Goal: Task Accomplishment & Management: Use online tool/utility

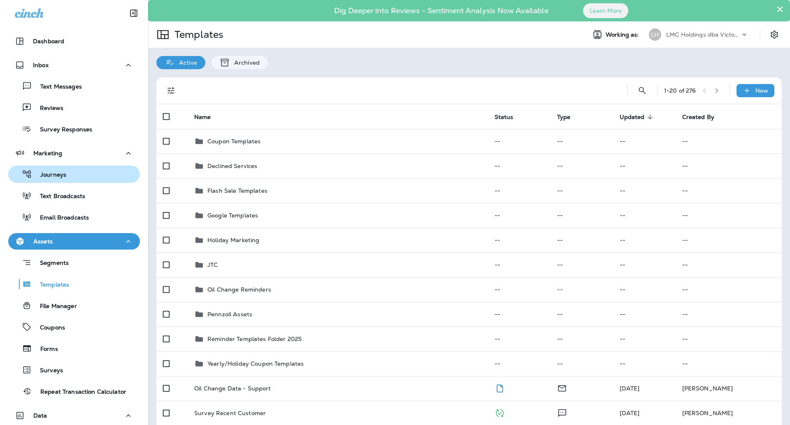
scroll to position [16, 0]
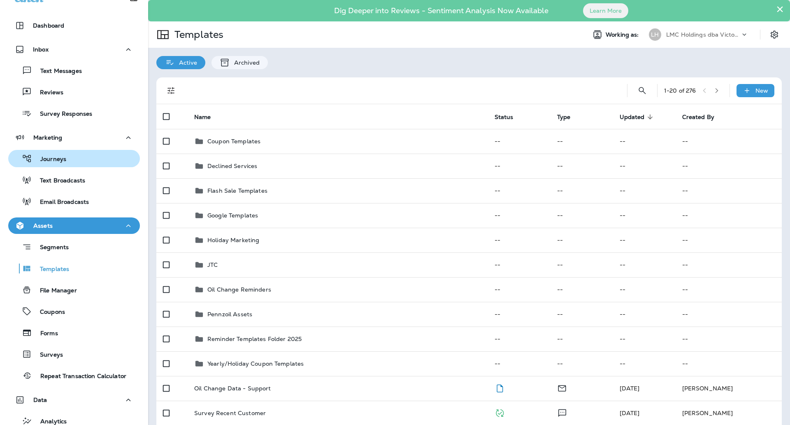
click at [84, 158] on div "Journeys" at bounding box center [74, 158] width 125 height 12
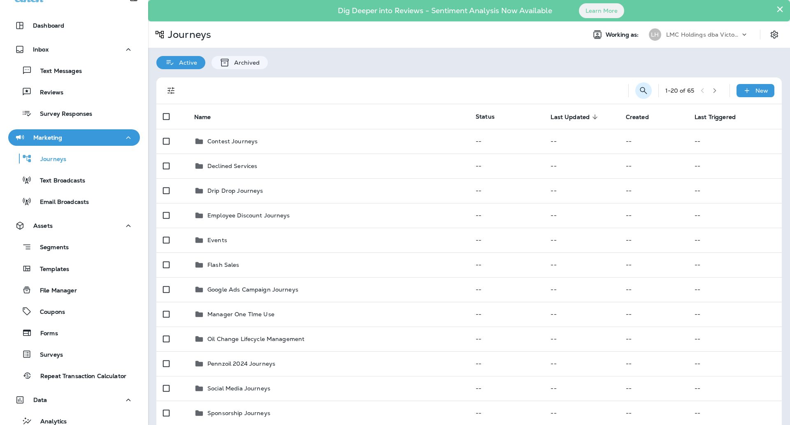
click at [640, 88] on icon "Search Journeys" at bounding box center [643, 90] width 7 height 7
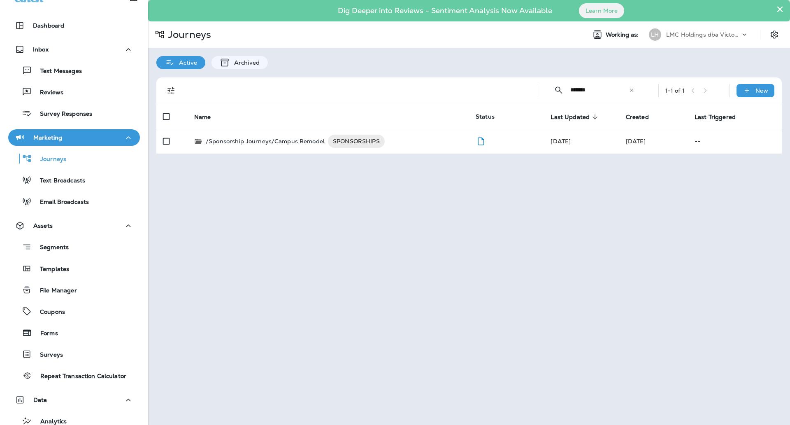
type input "*******"
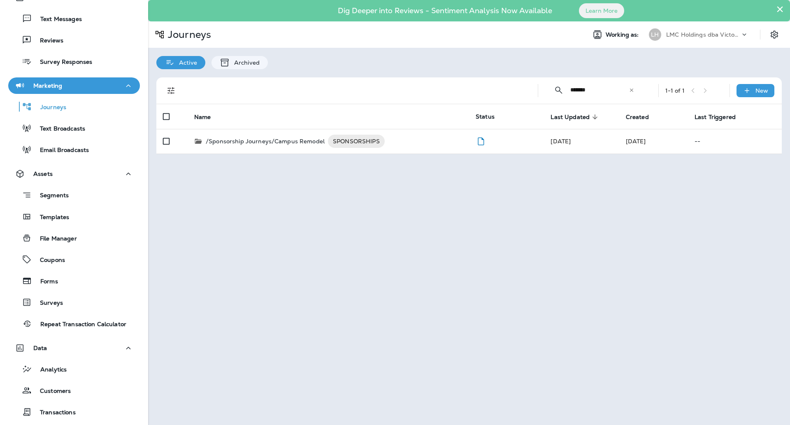
scroll to position [141, 0]
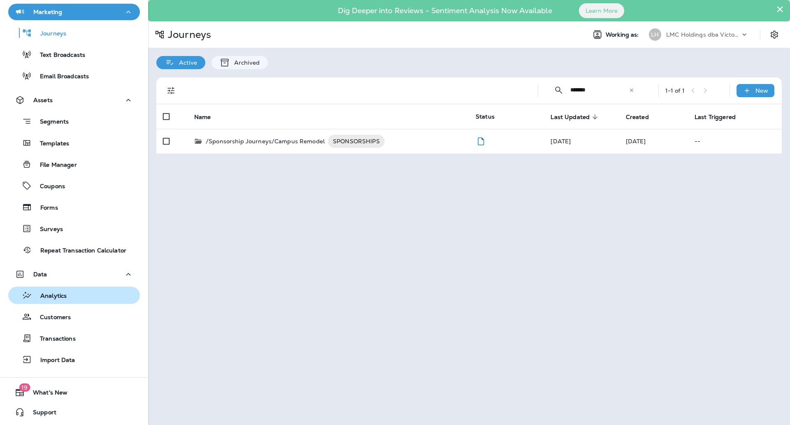
click at [73, 293] on div "Analytics" at bounding box center [74, 295] width 125 height 12
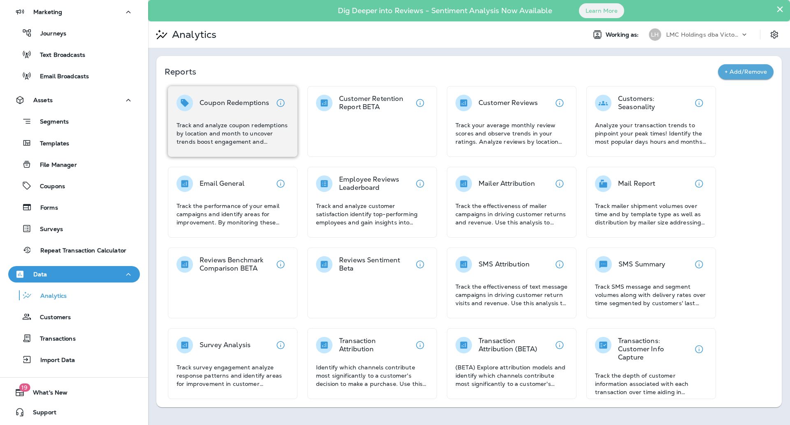
click at [227, 107] on p "Coupon Redemptions" at bounding box center [235, 103] width 70 height 8
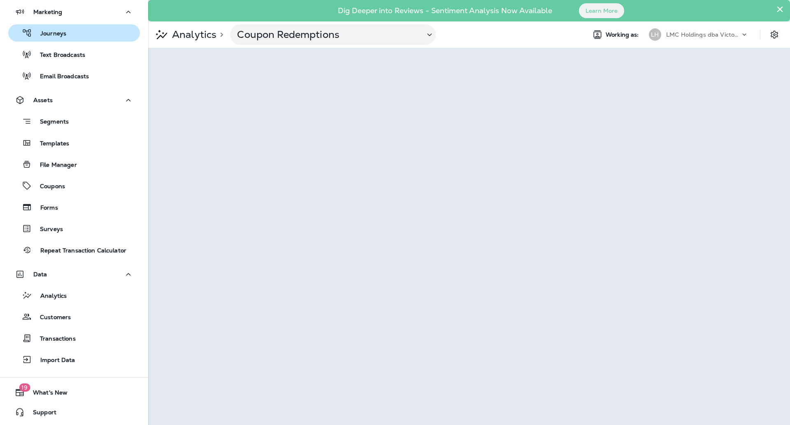
click at [70, 37] on div "Journeys" at bounding box center [74, 33] width 125 height 12
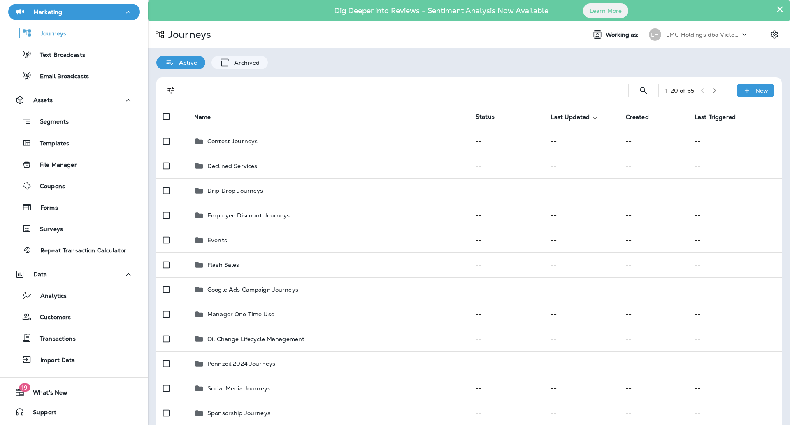
click at [646, 91] on div "1 - 20 of 65 New" at bounding box center [471, 90] width 616 height 26
click at [639, 90] on icon "Search Journeys" at bounding box center [644, 91] width 10 height 10
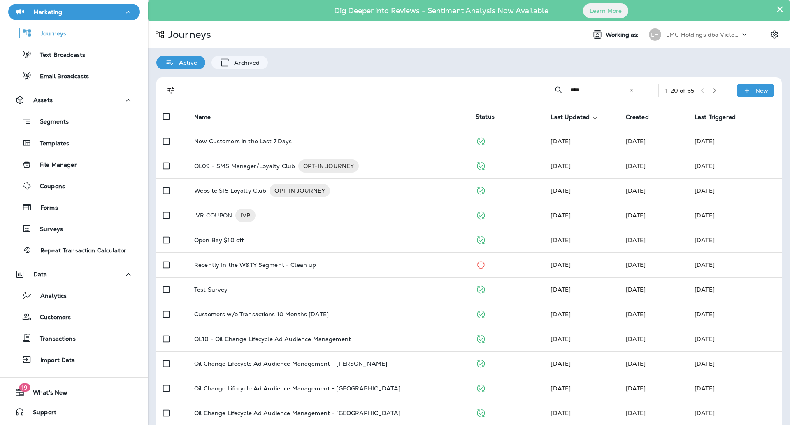
type input "****"
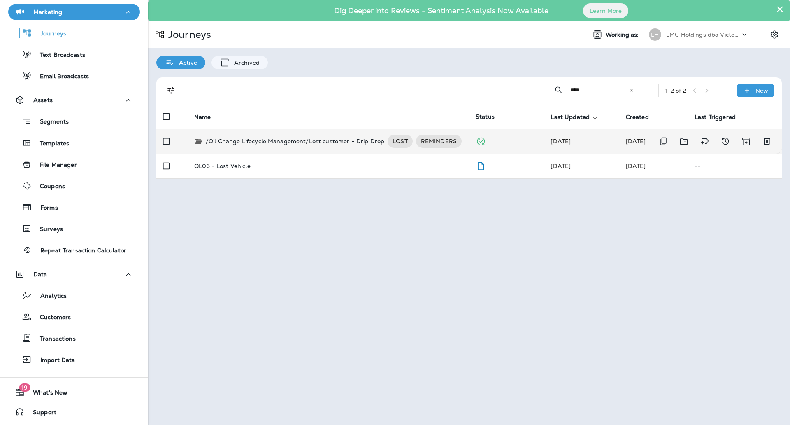
click at [345, 142] on p "/Oil Change Lifecycle Management/Lost customer + Drip Drop" at bounding box center [295, 141] width 179 height 13
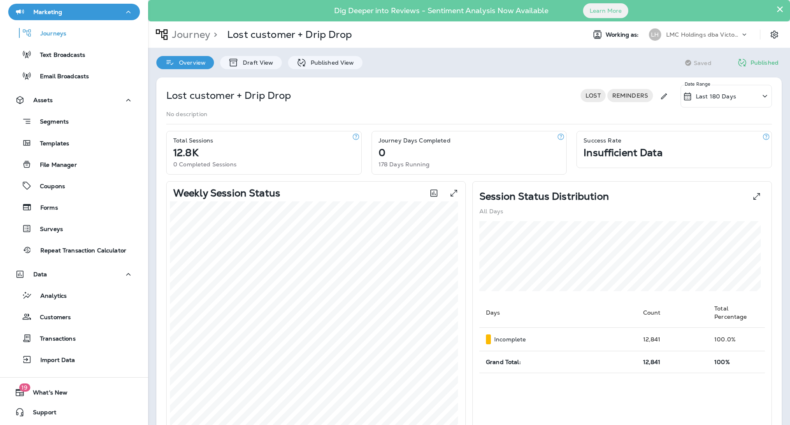
click at [696, 93] on p "Last 180 Days" at bounding box center [716, 96] width 40 height 7
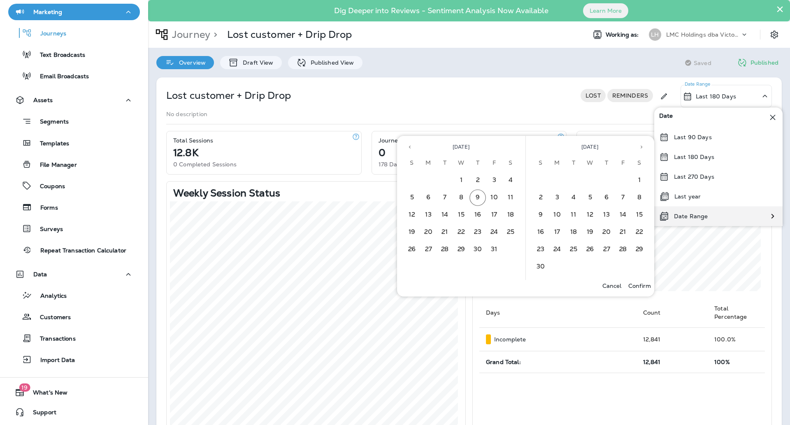
click at [697, 214] on p "Date Range" at bounding box center [691, 216] width 34 height 7
click at [407, 146] on button "Previous month" at bounding box center [410, 147] width 12 height 12
click at [495, 181] on button "1" at bounding box center [494, 180] width 16 height 16
click at [414, 262] on button "31" at bounding box center [412, 267] width 16 height 16
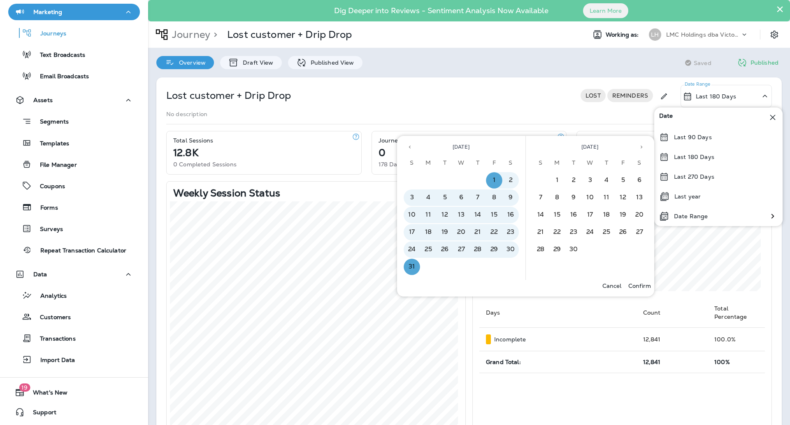
click at [642, 287] on p "Confirm" at bounding box center [640, 285] width 23 height 7
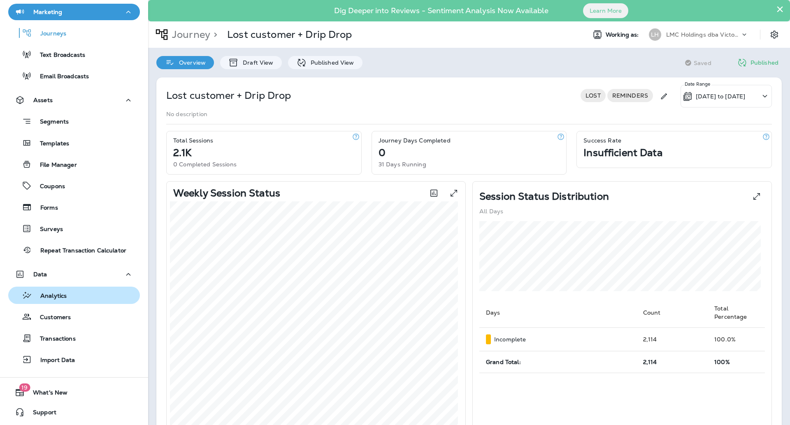
click at [64, 295] on p "Analytics" at bounding box center [49, 296] width 35 height 8
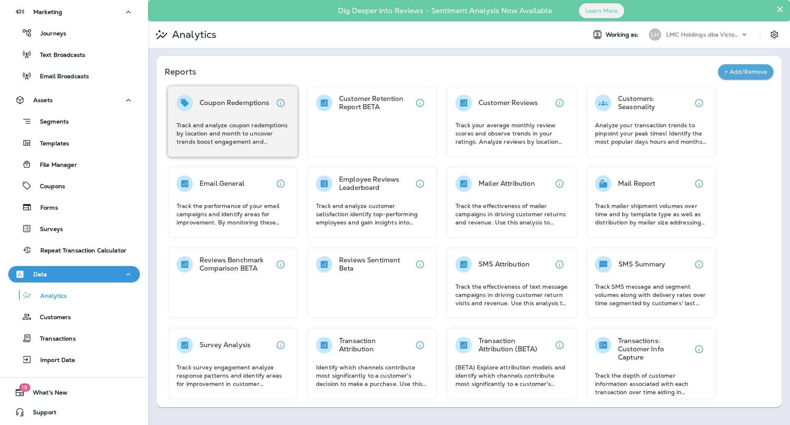
click at [221, 137] on p "Track and analyze coupon redemptions by location and month to uncover trends bo…" at bounding box center [233, 133] width 112 height 25
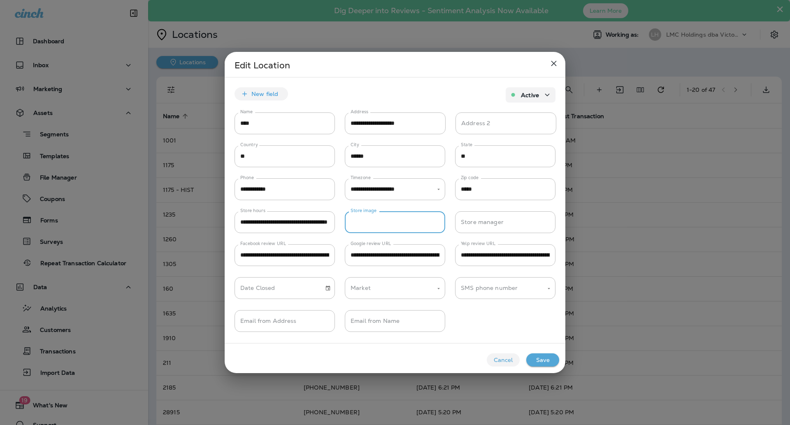
click at [554, 63] on icon "close" at bounding box center [554, 63] width 10 height 10
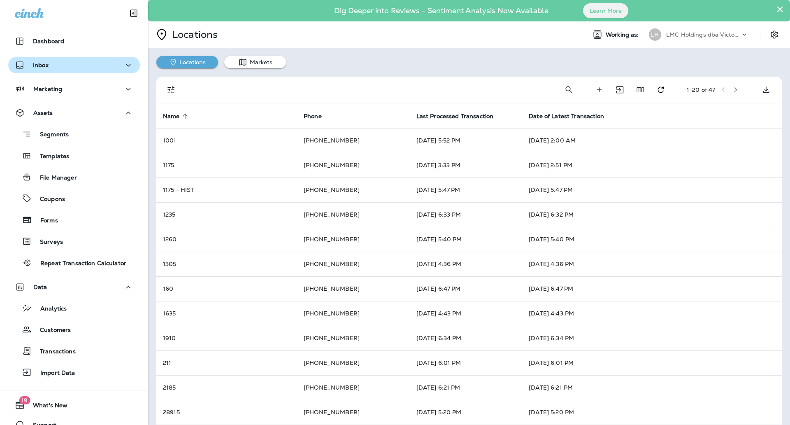
click at [93, 66] on div "Inbox" at bounding box center [74, 65] width 119 height 10
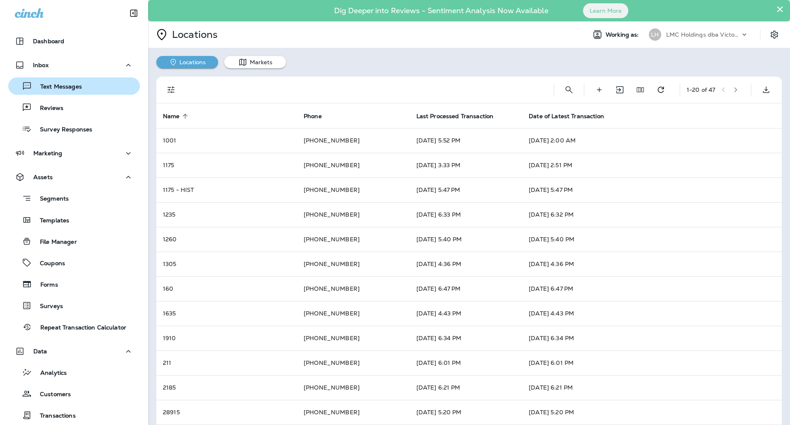
click at [83, 87] on div "Text Messages" at bounding box center [74, 86] width 125 height 12
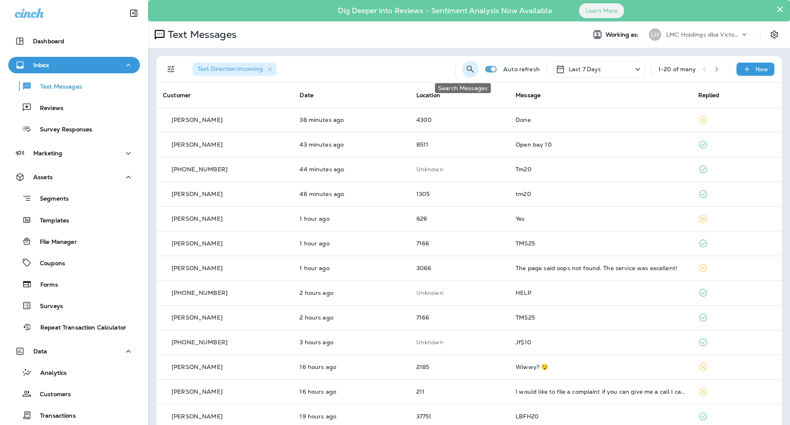
click at [466, 68] on icon "Search Messages" at bounding box center [471, 69] width 10 height 10
type input "****"
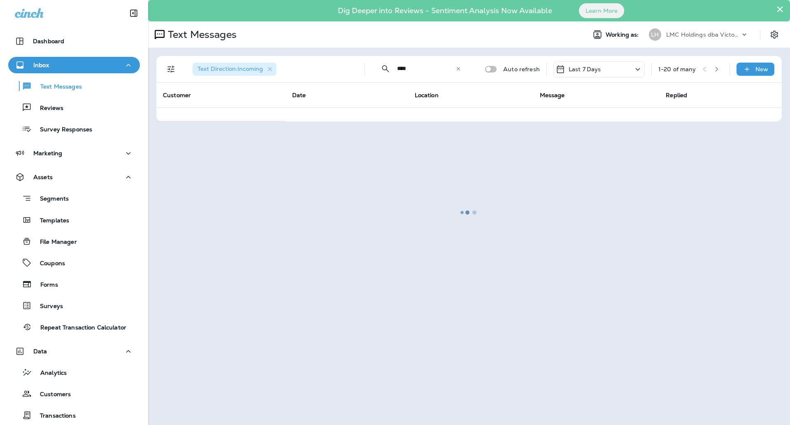
click at [608, 72] on div at bounding box center [469, 212] width 641 height 423
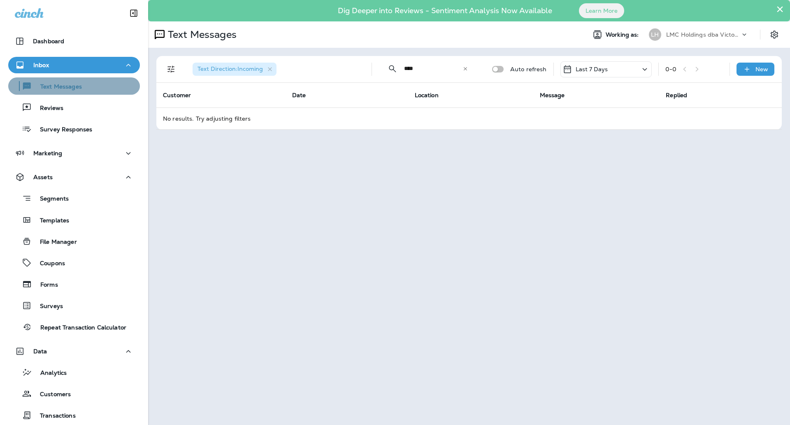
click at [80, 89] on p "Text Messages" at bounding box center [57, 87] width 50 height 8
click at [467, 69] on icon at bounding box center [465, 68] width 3 height 3
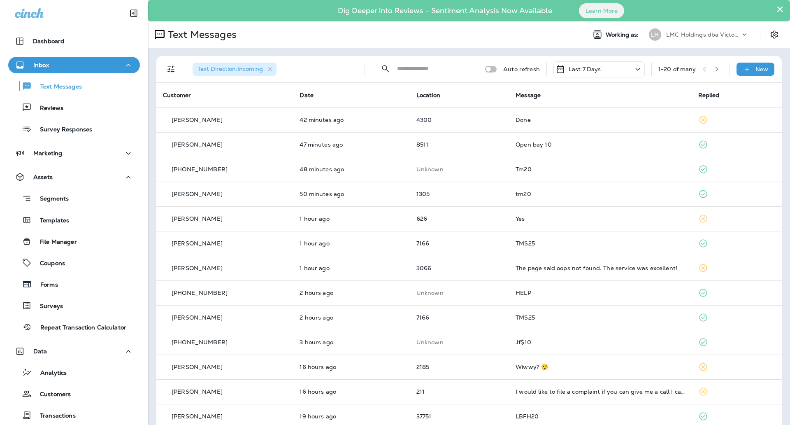
click at [418, 70] on input "text" at bounding box center [433, 69] width 73 height 22
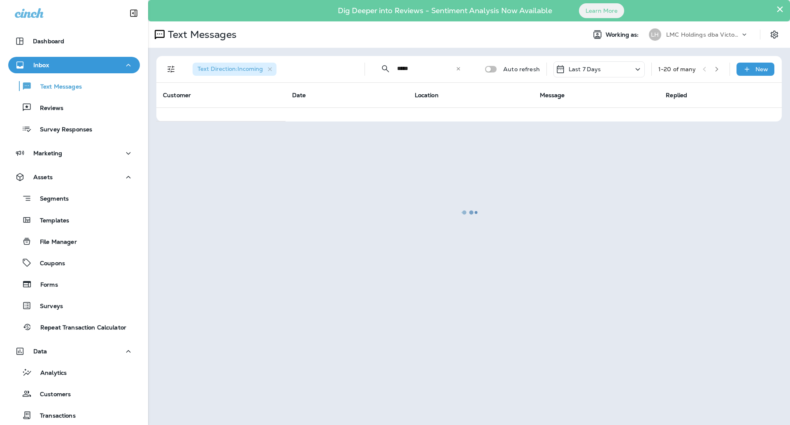
drag, startPoint x: 613, startPoint y: 71, endPoint x: 615, endPoint y: 76, distance: 5.5
click at [615, 74] on div at bounding box center [469, 212] width 641 height 423
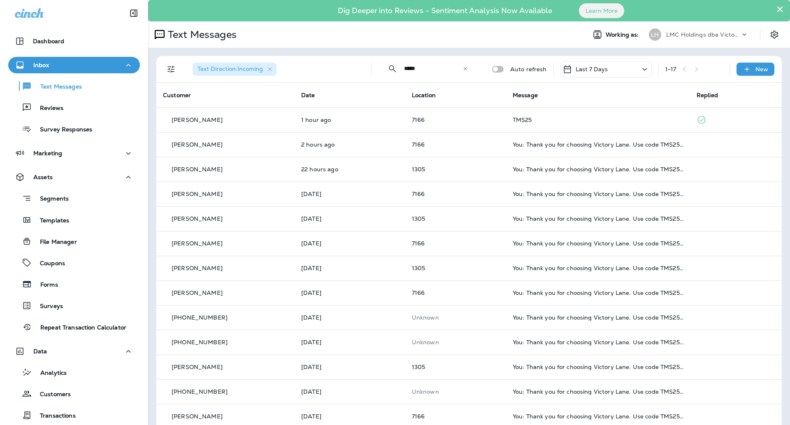
drag, startPoint x: 427, startPoint y: 69, endPoint x: 410, endPoint y: 69, distance: 17.7
click at [410, 69] on input "*****" at bounding box center [433, 69] width 58 height 22
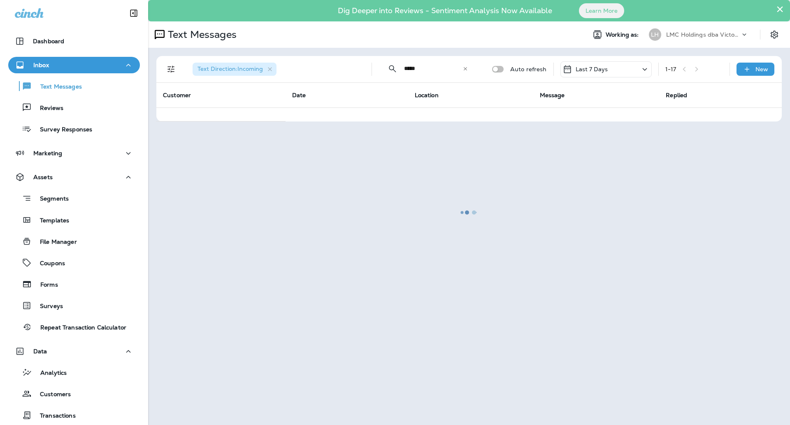
click at [418, 68] on div at bounding box center [469, 212] width 641 height 423
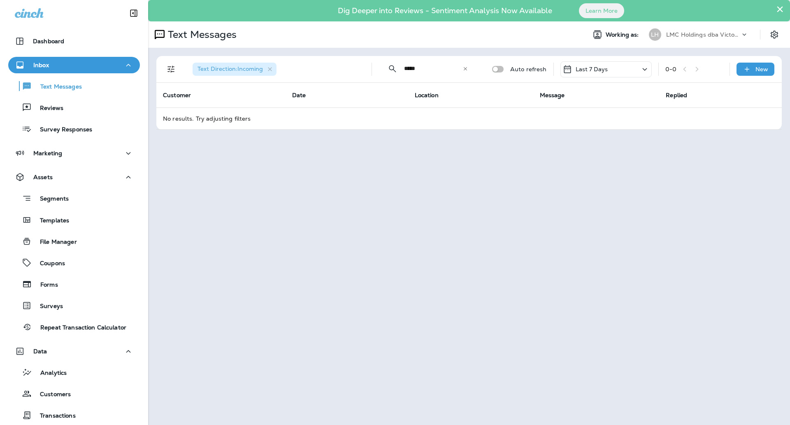
drag, startPoint x: 417, startPoint y: 69, endPoint x: 421, endPoint y: 70, distance: 4.6
click at [416, 69] on input "*****" at bounding box center [433, 69] width 58 height 22
type input "****"
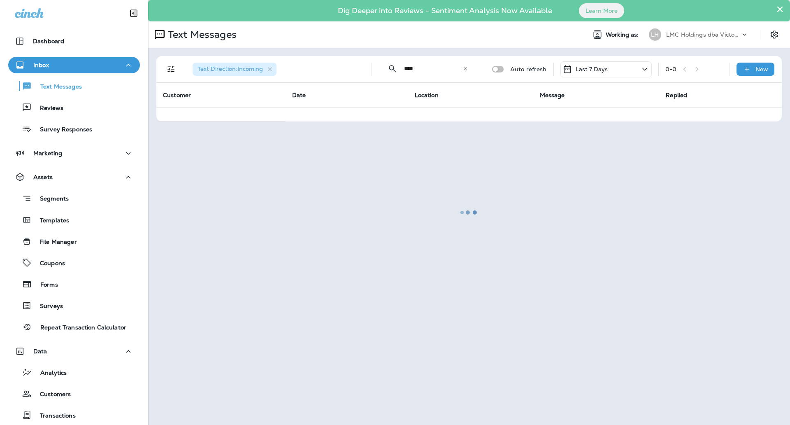
click at [617, 72] on div at bounding box center [469, 212] width 641 height 423
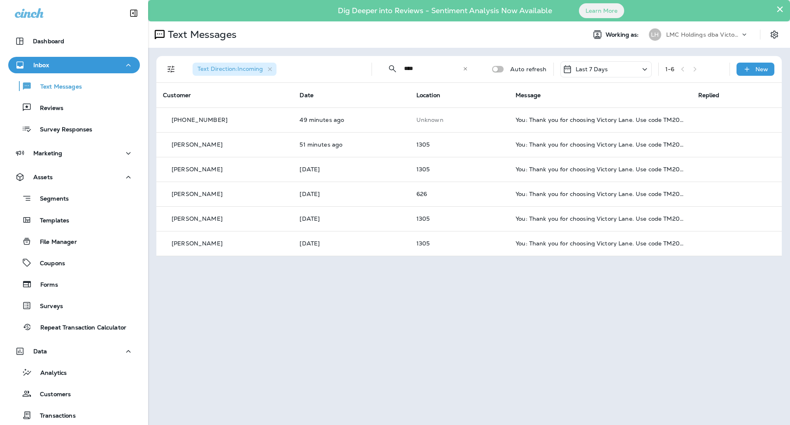
click at [638, 72] on div "Last 7 Days" at bounding box center [606, 69] width 91 height 16
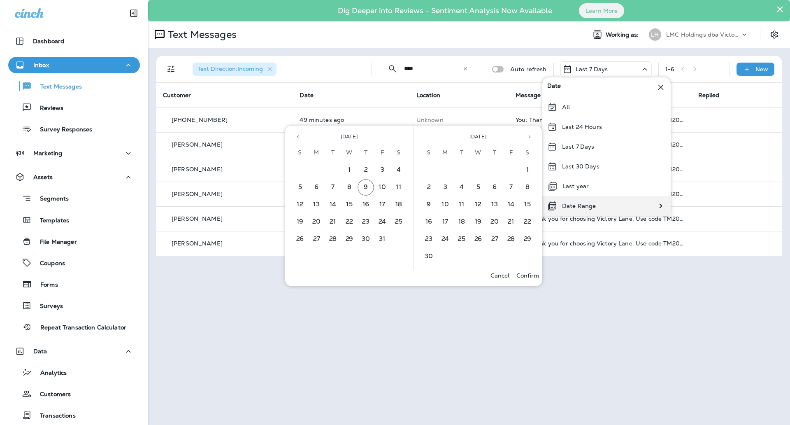
click at [586, 203] on p "Date Range" at bounding box center [579, 206] width 34 height 7
click at [299, 137] on icon "Previous month" at bounding box center [298, 137] width 6 height 6
click at [315, 170] on button "1" at bounding box center [316, 170] width 16 height 16
drag, startPoint x: 332, startPoint y: 239, endPoint x: 338, endPoint y: 239, distance: 6.2
click at [333, 239] on button "30" at bounding box center [333, 239] width 16 height 16
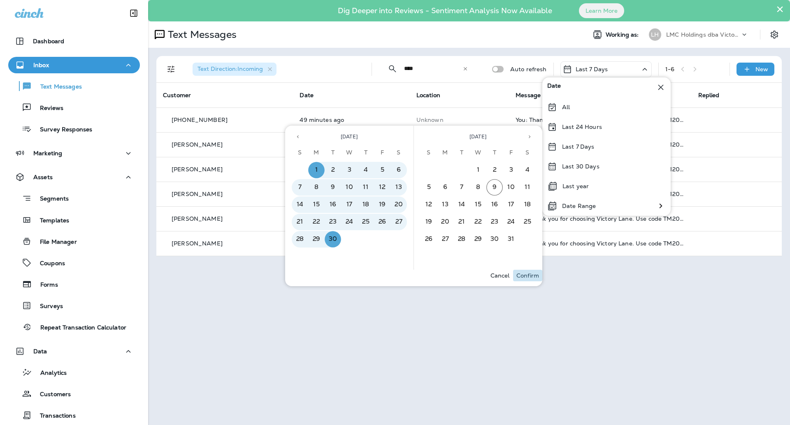
click at [529, 274] on p "Confirm" at bounding box center [528, 275] width 23 height 7
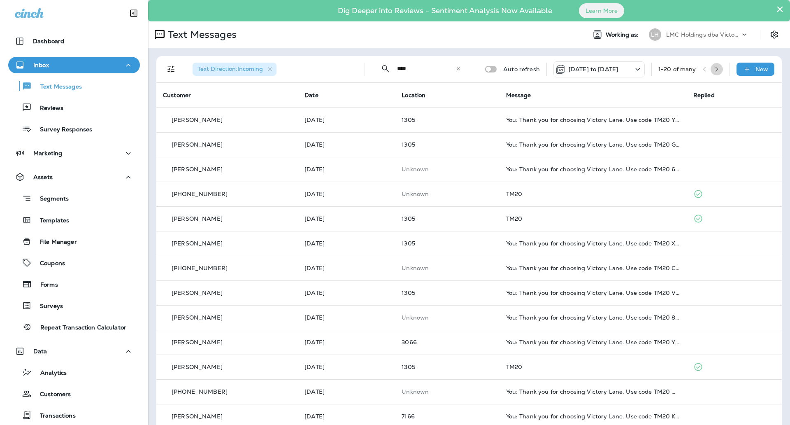
click at [714, 70] on icon "button" at bounding box center [717, 69] width 6 height 6
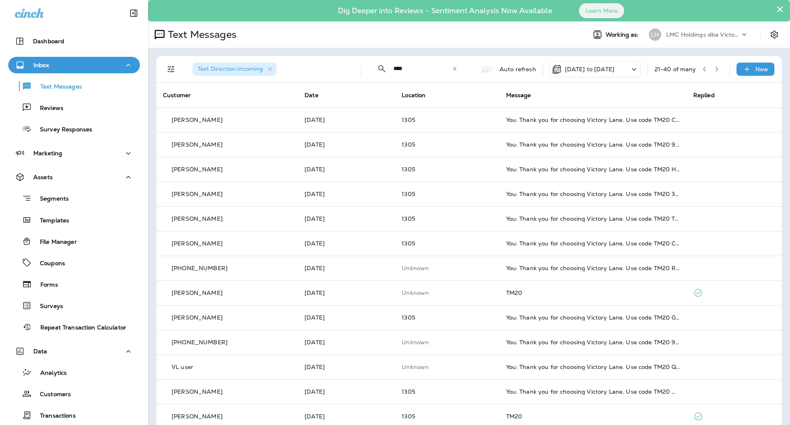
click at [714, 69] on button "button" at bounding box center [717, 69] width 12 height 12
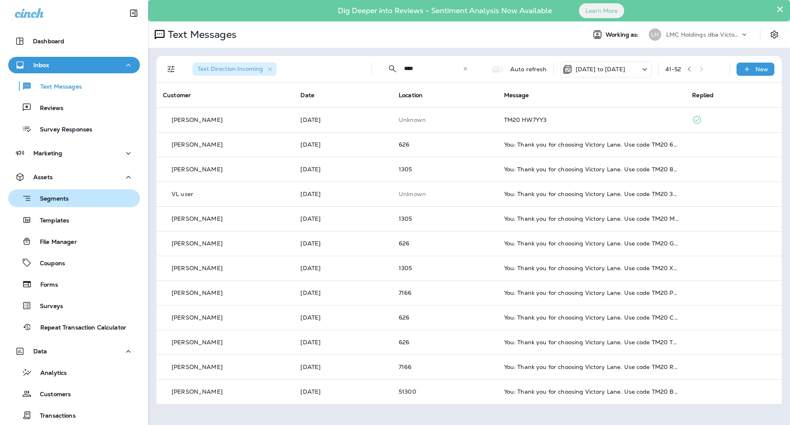
click at [66, 205] on button "Segments" at bounding box center [74, 198] width 132 height 18
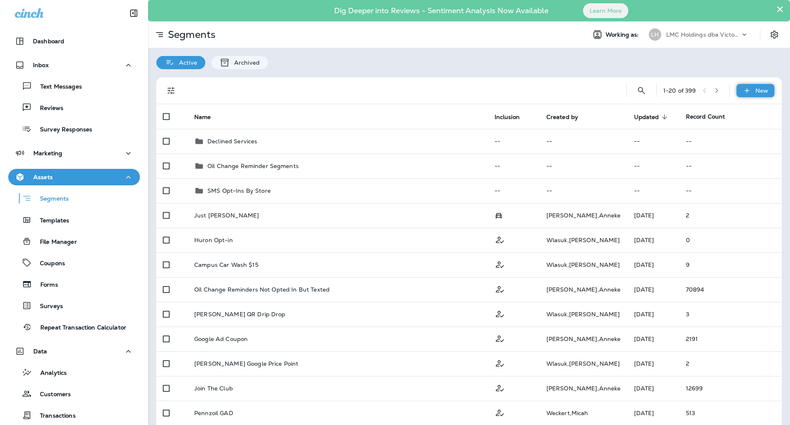
click at [737, 90] on div "New" at bounding box center [756, 90] width 38 height 13
click at [716, 107] on p "New Segment" at bounding box center [724, 110] width 44 height 7
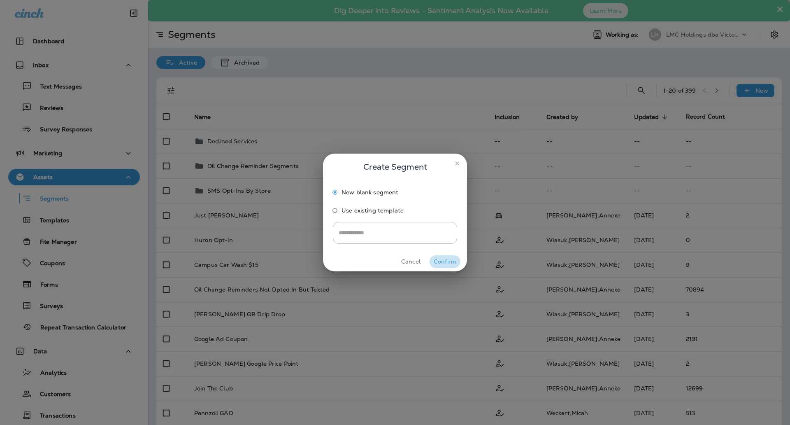
click at [457, 261] on button "Confirm" at bounding box center [445, 261] width 31 height 13
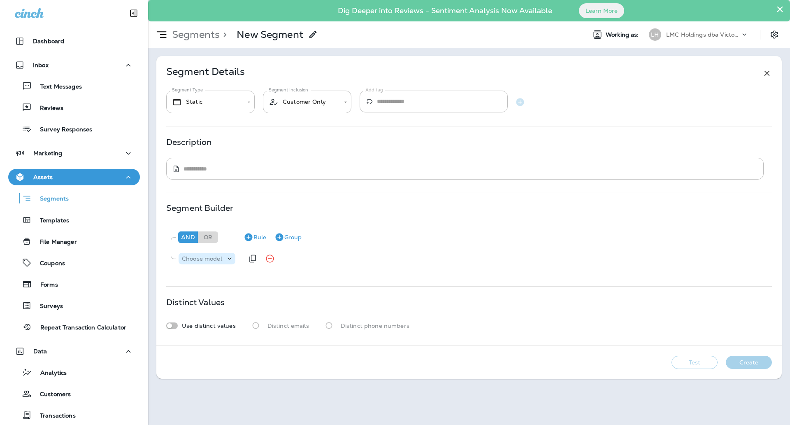
click at [217, 259] on p "Choose model" at bounding box center [202, 258] width 40 height 7
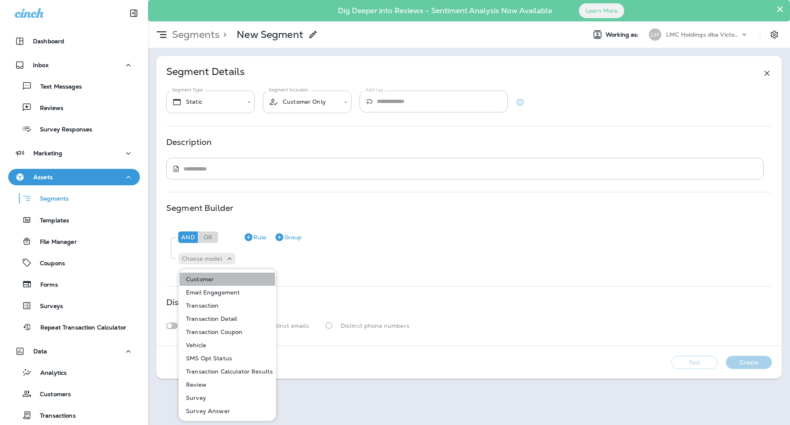
click at [213, 281] on p "Customer" at bounding box center [198, 279] width 31 height 7
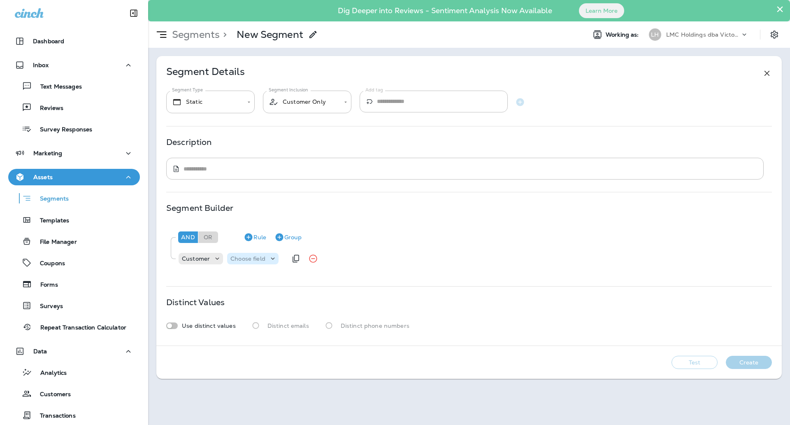
click at [245, 261] on p "Choose field" at bounding box center [248, 258] width 35 height 7
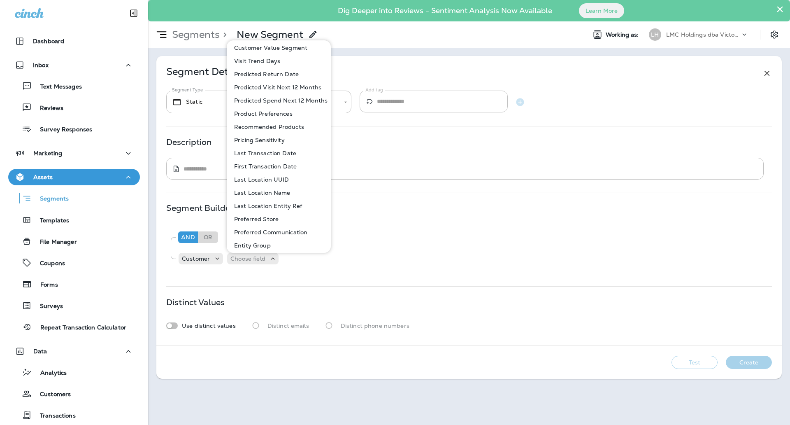
scroll to position [309, 0]
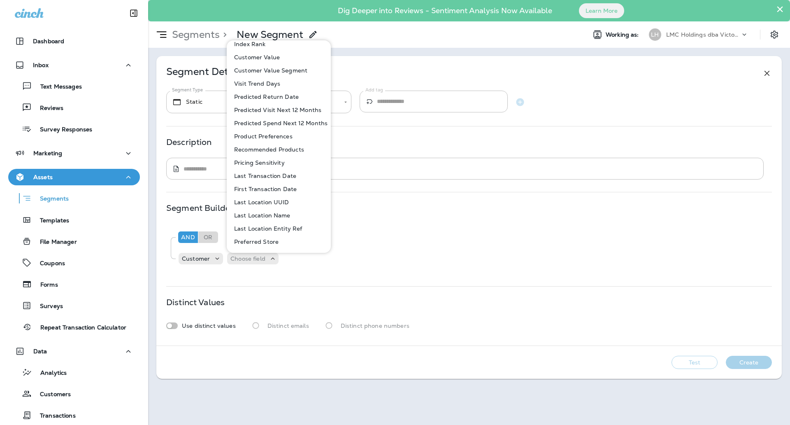
click at [270, 189] on p "First Transaction Date" at bounding box center [264, 189] width 66 height 7
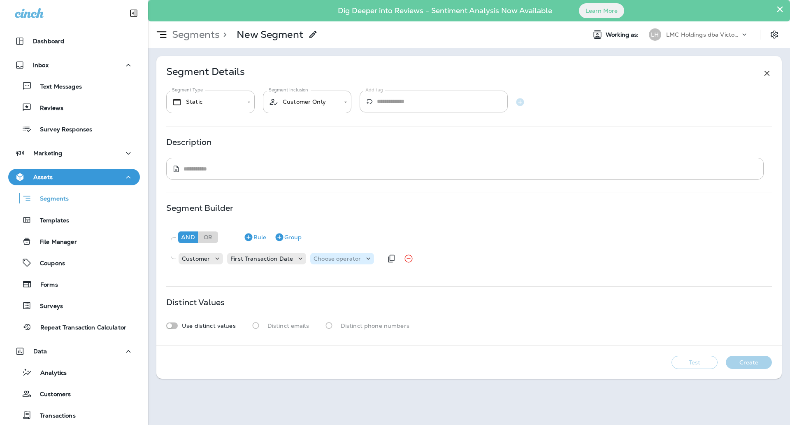
click at [327, 259] on p "Choose operator" at bounding box center [337, 258] width 47 height 7
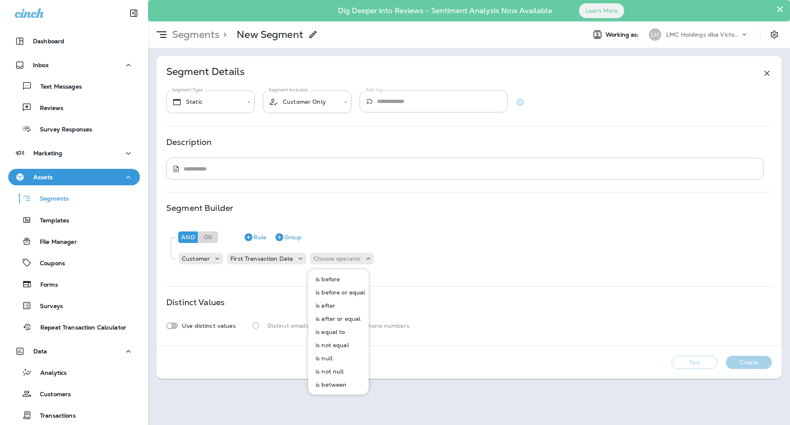
click at [330, 382] on p "is between" at bounding box center [329, 384] width 34 height 7
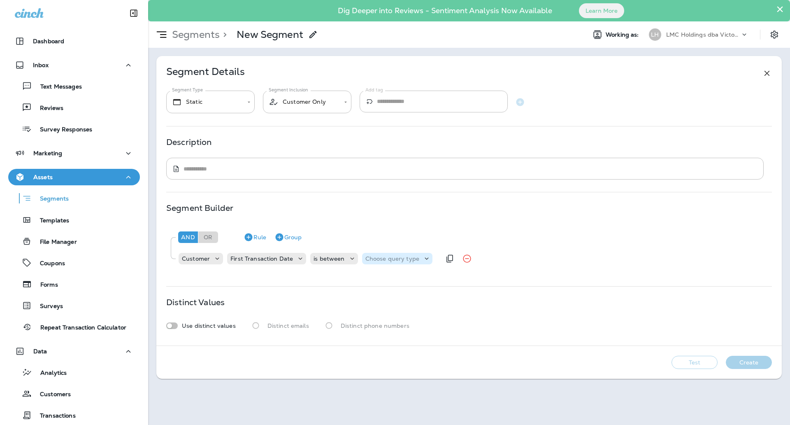
click at [375, 258] on p "Choose query type" at bounding box center [393, 258] width 54 height 7
click at [377, 291] on p "Dates" at bounding box center [373, 292] width 20 height 7
click at [437, 256] on p "Choose Date" at bounding box center [432, 258] width 37 height 7
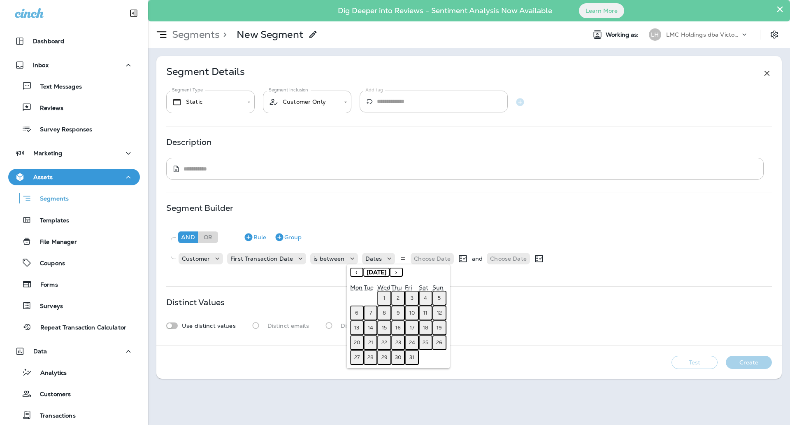
click at [359, 271] on button "‹" at bounding box center [356, 272] width 13 height 9
click at [361, 296] on button "1" at bounding box center [357, 298] width 14 height 15
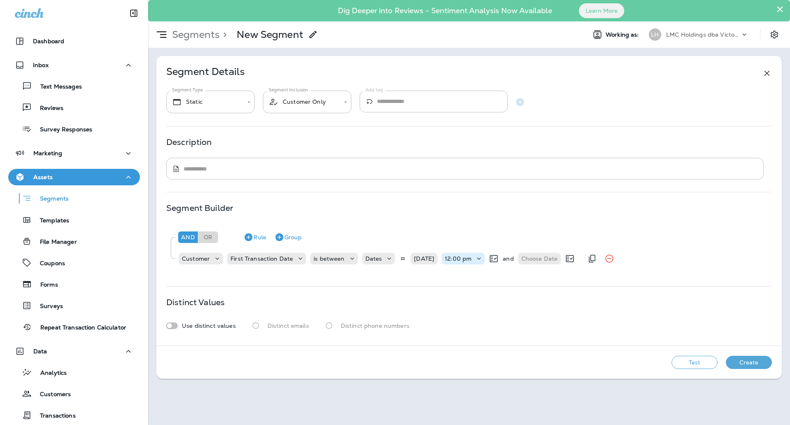
click at [469, 258] on p "12:00 pm" at bounding box center [458, 258] width 27 height 7
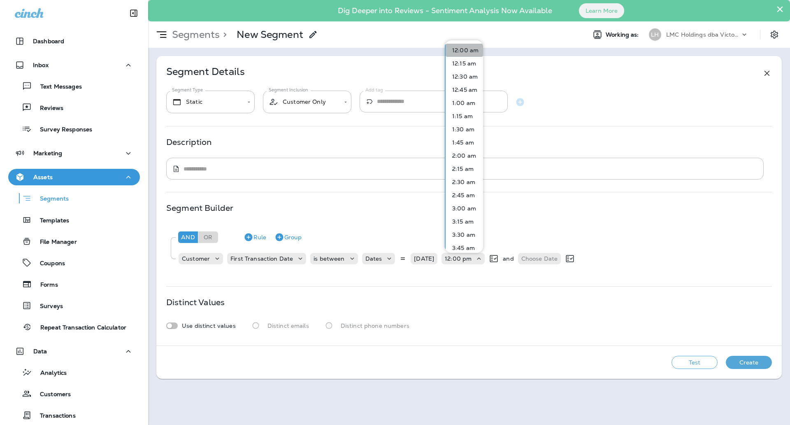
click at [473, 52] on p "12:00 am" at bounding box center [464, 50] width 30 height 7
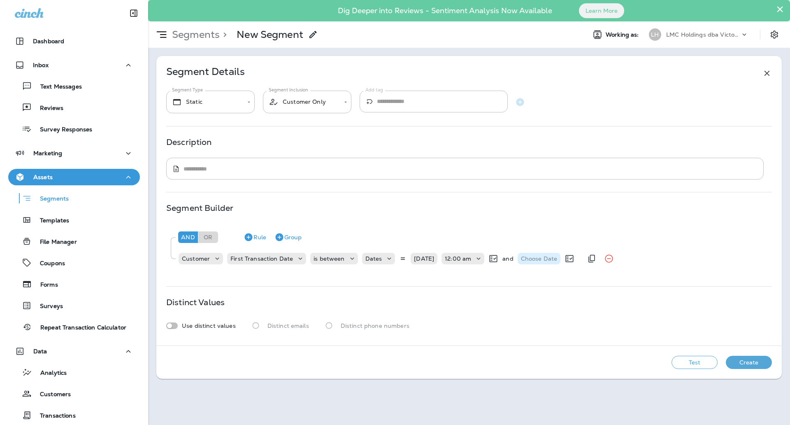
click at [530, 259] on p "Choose Date" at bounding box center [539, 258] width 37 height 7
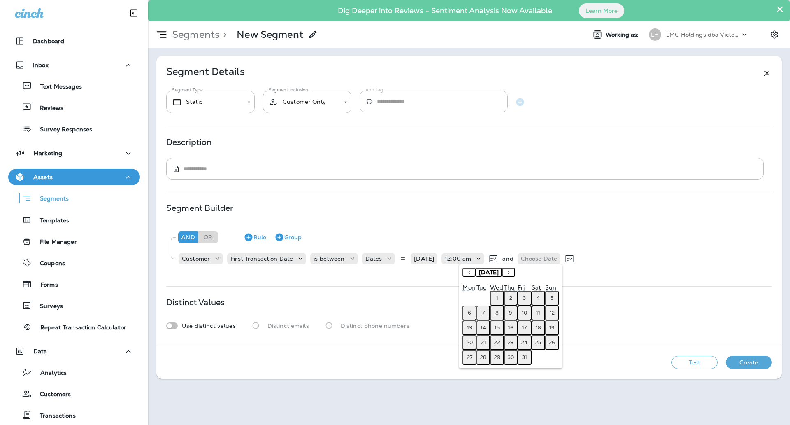
click at [466, 271] on button "‹" at bounding box center [469, 272] width 13 height 9
click at [480, 357] on button "30" at bounding box center [484, 357] width 14 height 15
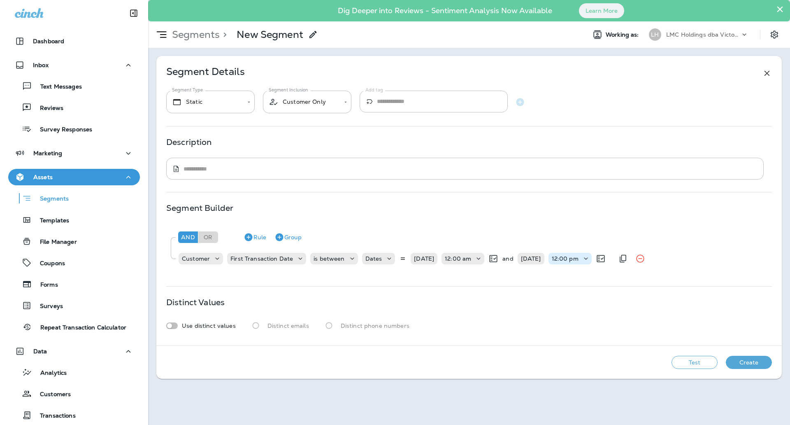
click at [576, 258] on p "12:00 pm" at bounding box center [565, 258] width 27 height 7
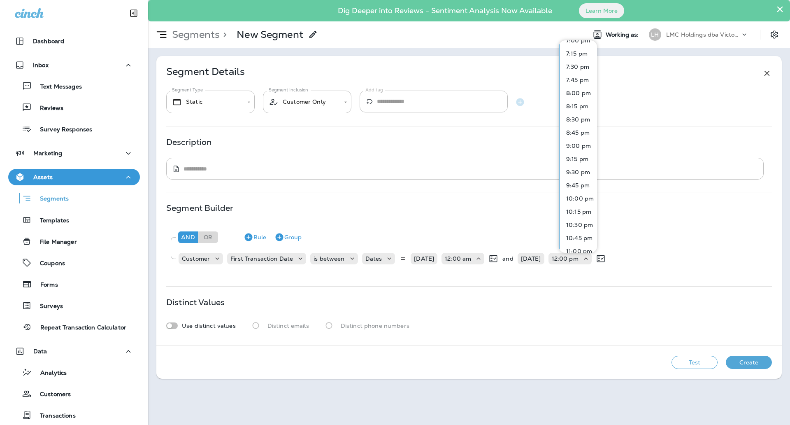
scroll to position [1059, 0]
click at [577, 242] on p "11:45 pm" at bounding box center [577, 243] width 28 height 7
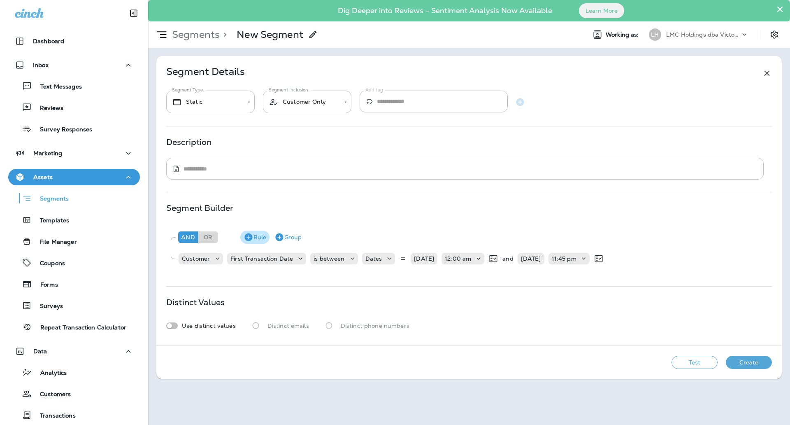
click at [255, 238] on button "Rule" at bounding box center [254, 237] width 29 height 13
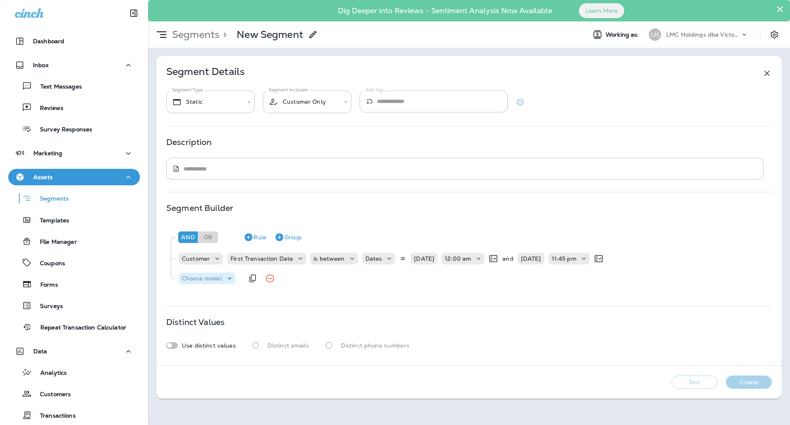
click at [214, 274] on div "Choose model" at bounding box center [207, 279] width 57 height 12
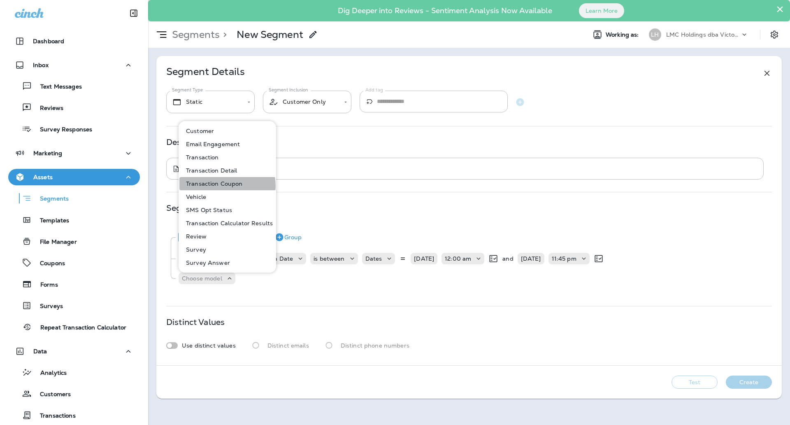
click at [224, 186] on p "Transaction Coupon" at bounding box center [213, 183] width 60 height 7
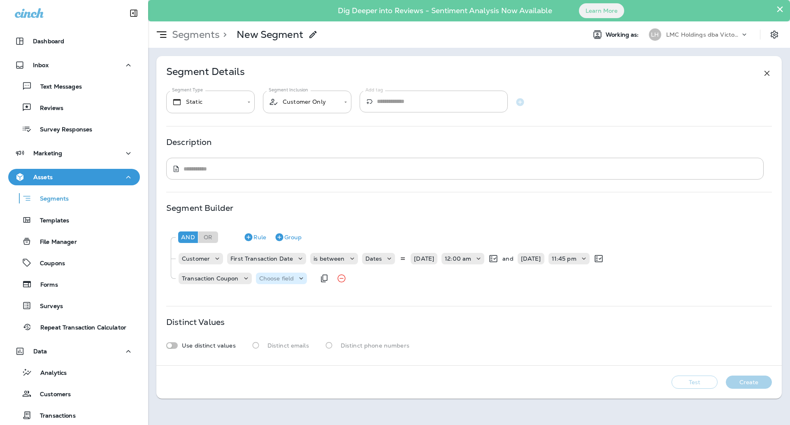
click at [279, 280] on p "Choose field" at bounding box center [276, 278] width 35 height 7
click at [282, 298] on button "Code" at bounding box center [286, 298] width 60 height 13
click at [321, 278] on p "Choose operator" at bounding box center [317, 278] width 47 height 7
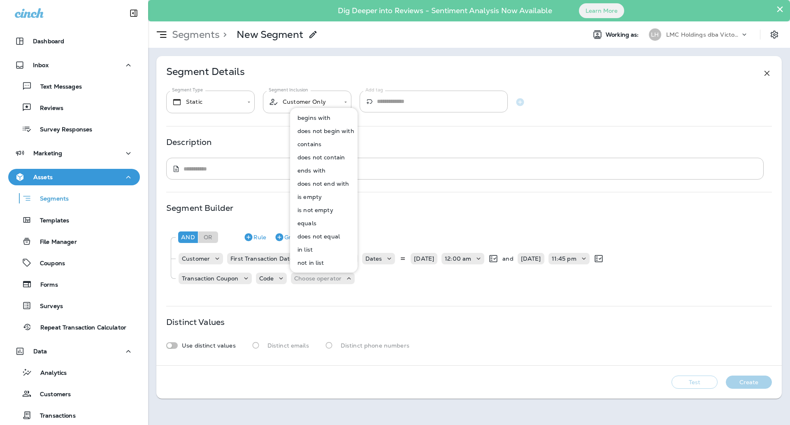
click at [317, 222] on button "equals" at bounding box center [324, 223] width 67 height 13
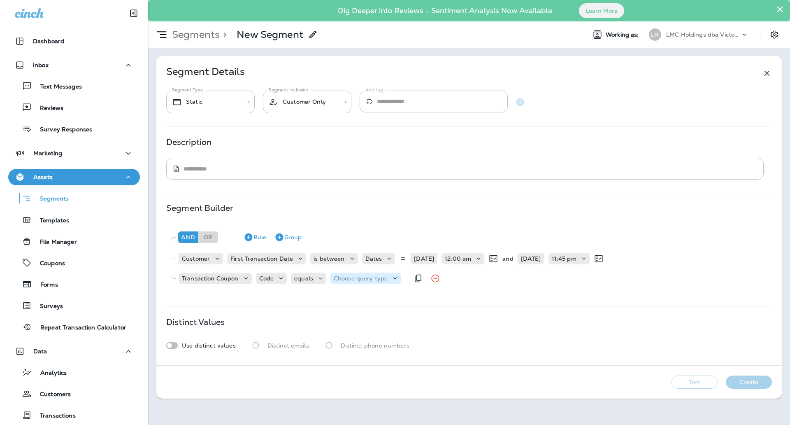
click at [356, 278] on p "Choose query type" at bounding box center [361, 278] width 54 height 7
click at [348, 295] on button "Text" at bounding box center [353, 298] width 47 height 13
click at [414, 278] on input "text" at bounding box center [416, 278] width 82 height 11
drag, startPoint x: 414, startPoint y: 287, endPoint x: 427, endPoint y: 290, distance: 13.2
click at [414, 287] on div "And Or Rule Group Customer First Transaction Date is between Dates 09/01/25 12:…" at bounding box center [469, 257] width 606 height 66
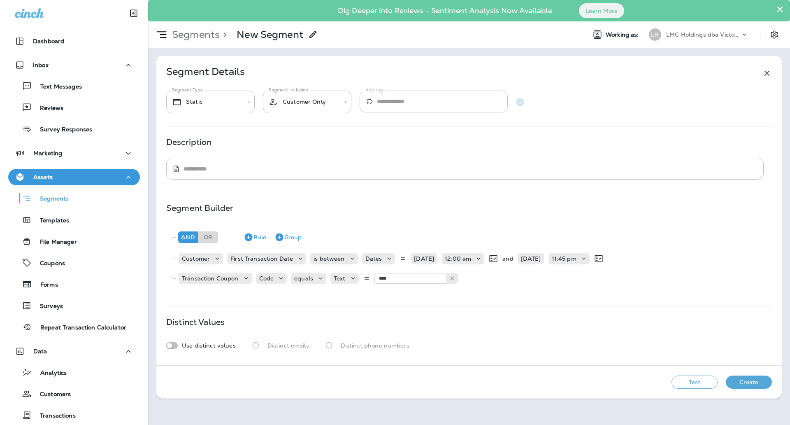
click at [682, 384] on button "Test" at bounding box center [695, 381] width 46 height 13
click at [402, 274] on input "****" at bounding box center [416, 278] width 82 height 11
type input "*****"
click at [401, 290] on div "And Or Rule Group Customer First Transaction Date is between Dates 09/01/25 12:…" at bounding box center [469, 259] width 606 height 70
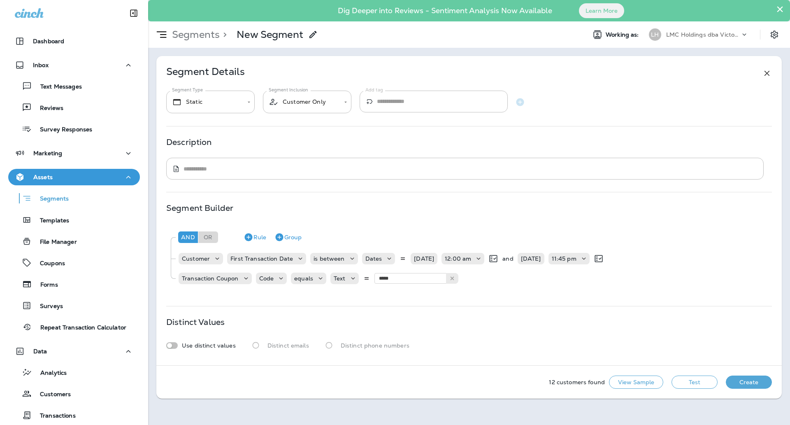
click at [696, 382] on button "Test" at bounding box center [695, 381] width 46 height 13
click at [40, 103] on div "Reviews" at bounding box center [38, 107] width 52 height 12
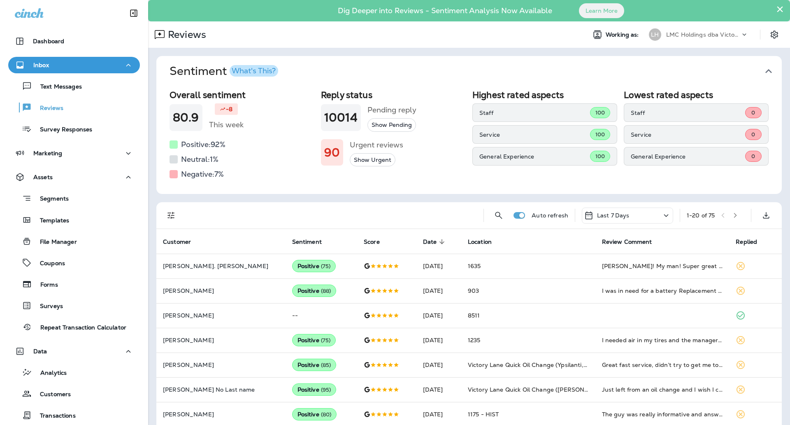
click at [614, 216] on p "Last 7 Days" at bounding box center [613, 215] width 33 height 7
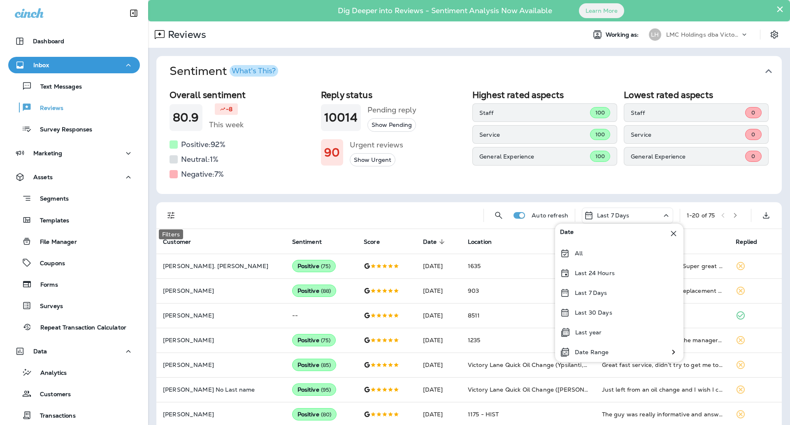
click at [168, 217] on icon "Filters" at bounding box center [171, 215] width 10 height 10
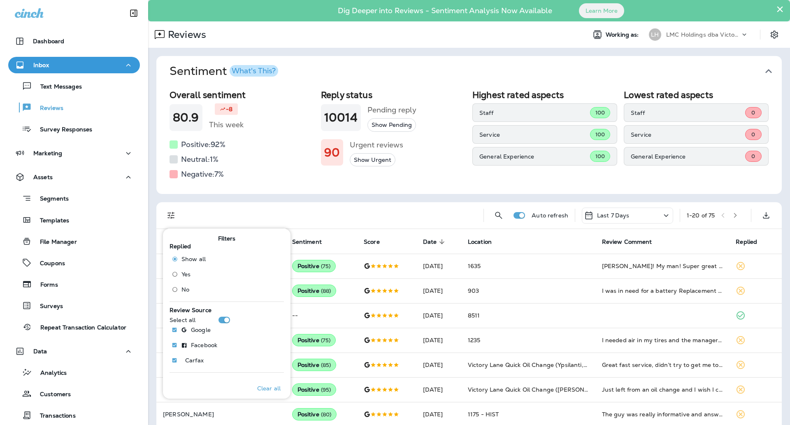
scroll to position [51, 0]
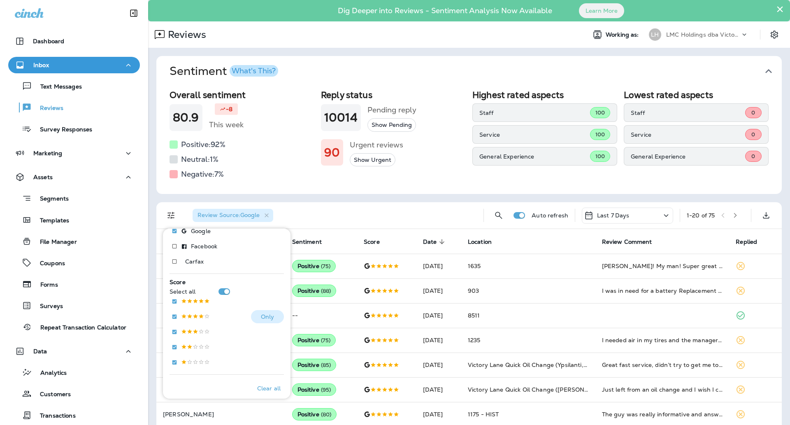
scroll to position [154, 0]
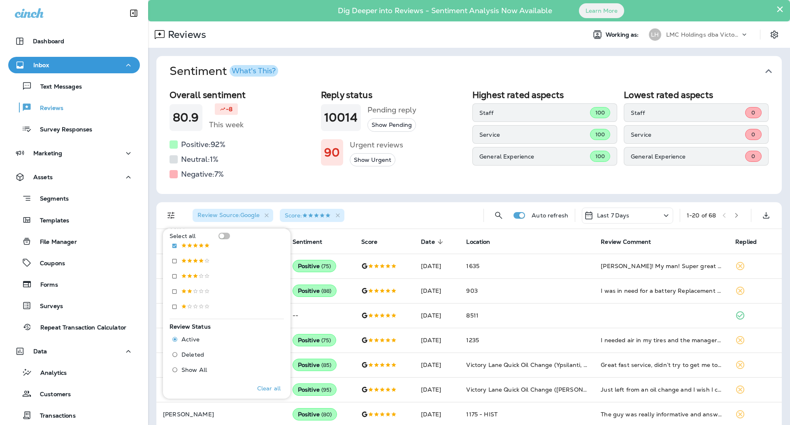
click at [607, 219] on div "Last 7 Days" at bounding box center [607, 215] width 46 height 10
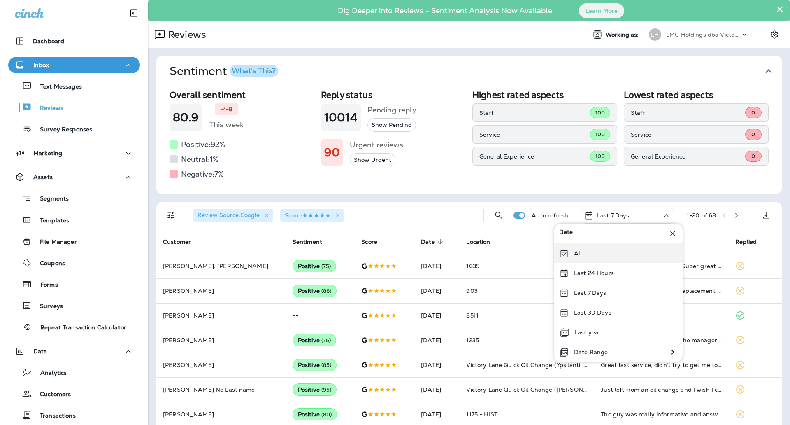
click at [597, 253] on div "All" at bounding box center [619, 253] width 128 height 20
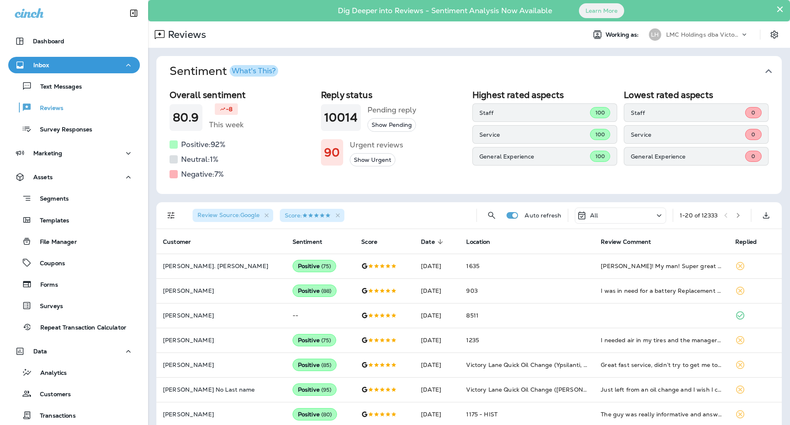
click at [165, 216] on button "Filters" at bounding box center [171, 215] width 16 height 16
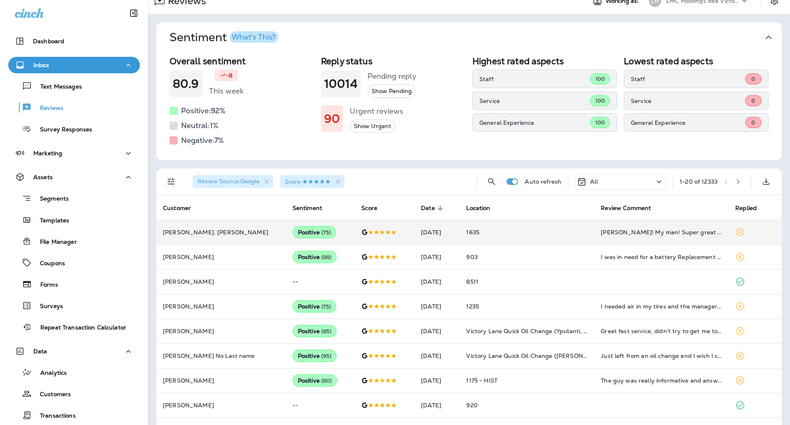
scroll to position [51, 0]
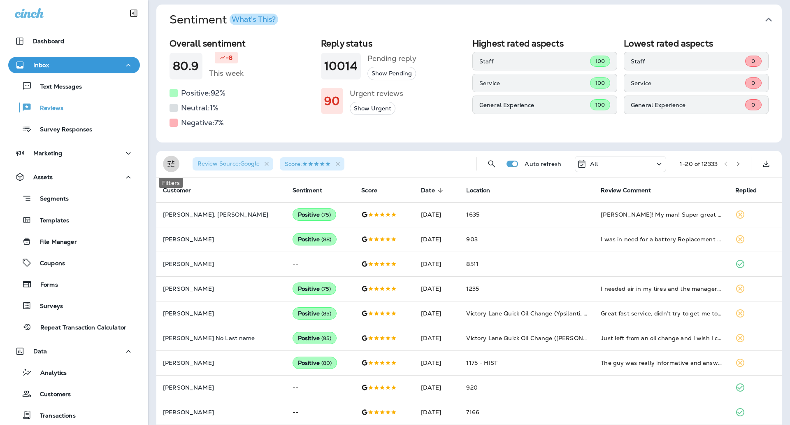
click at [173, 163] on icon "Filters" at bounding box center [171, 164] width 10 height 10
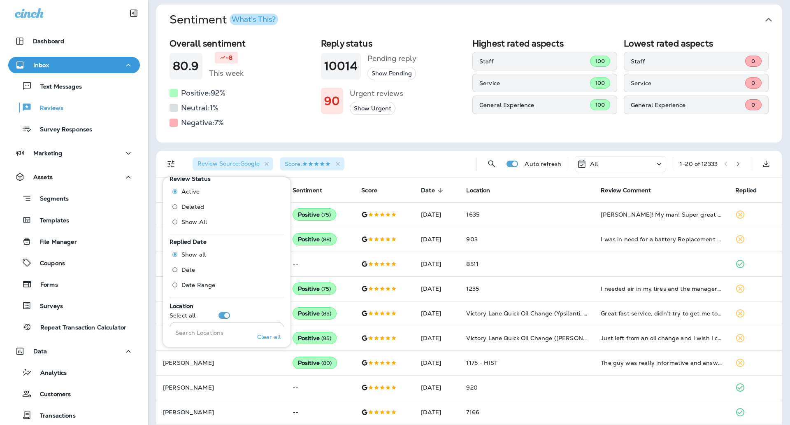
scroll to position [257, 0]
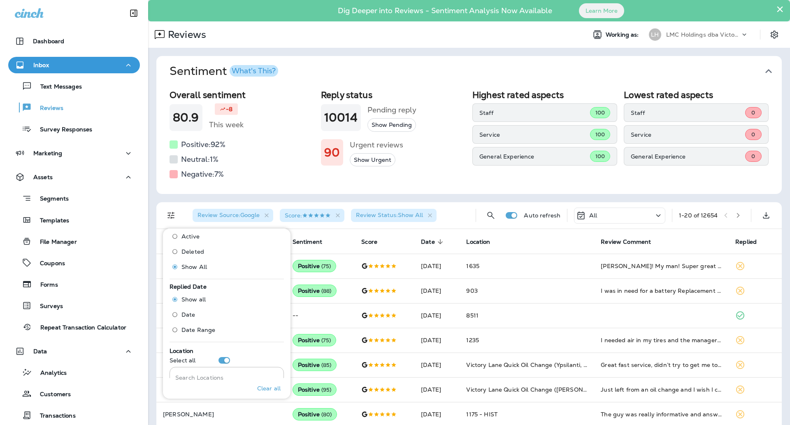
click at [629, 219] on div "All" at bounding box center [619, 215] width 91 height 16
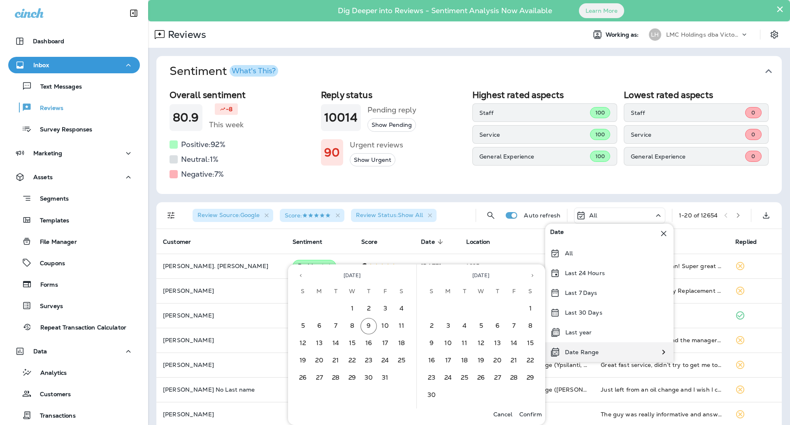
click at [608, 354] on div "Date Range" at bounding box center [609, 352] width 128 height 20
click at [302, 274] on icon "Previous month" at bounding box center [301, 276] width 6 height 6
click at [322, 309] on button "1" at bounding box center [319, 309] width 16 height 16
click at [331, 377] on button "30" at bounding box center [336, 378] width 16 height 16
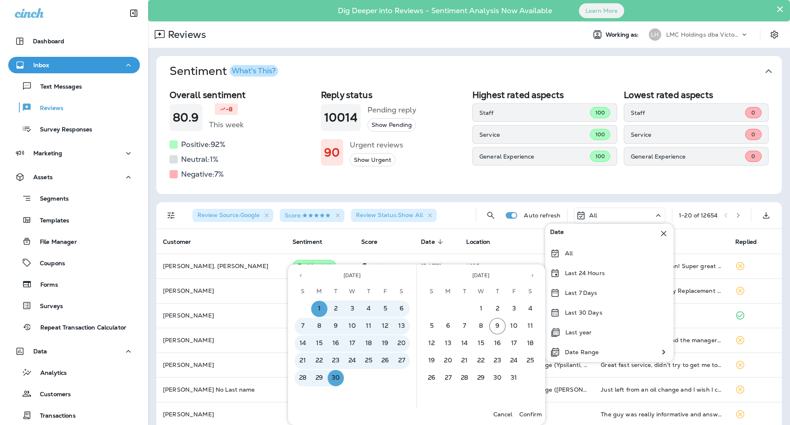
click at [521, 411] on p "Confirm" at bounding box center [531, 414] width 23 height 7
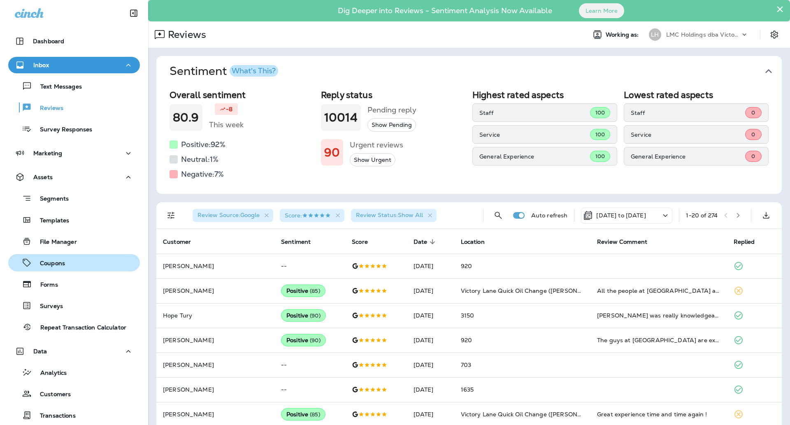
click at [78, 262] on div "Coupons" at bounding box center [74, 262] width 125 height 12
